Goal: Find specific page/section: Find specific page/section

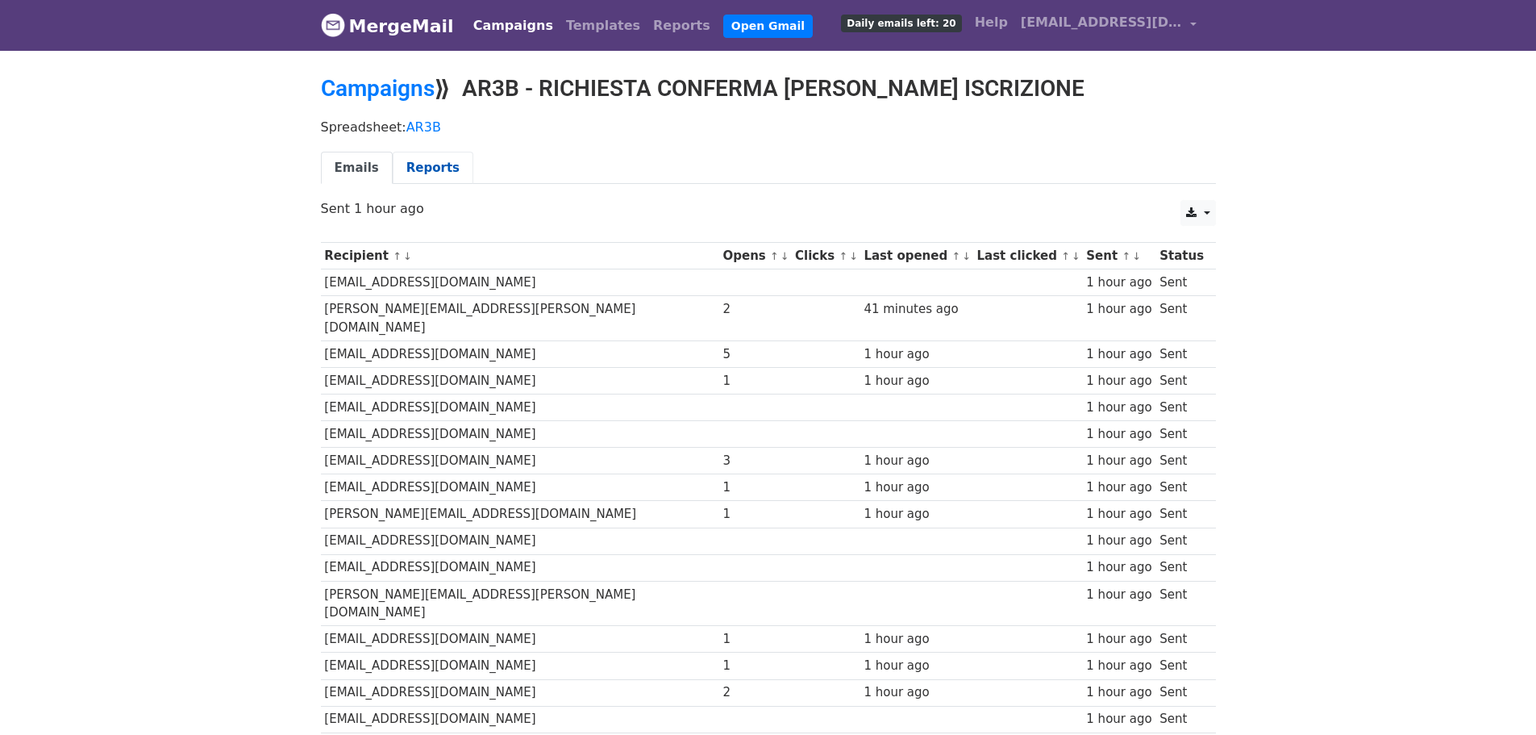
click at [431, 173] on link "Reports" at bounding box center [433, 168] width 81 height 33
